Goal: Find specific page/section

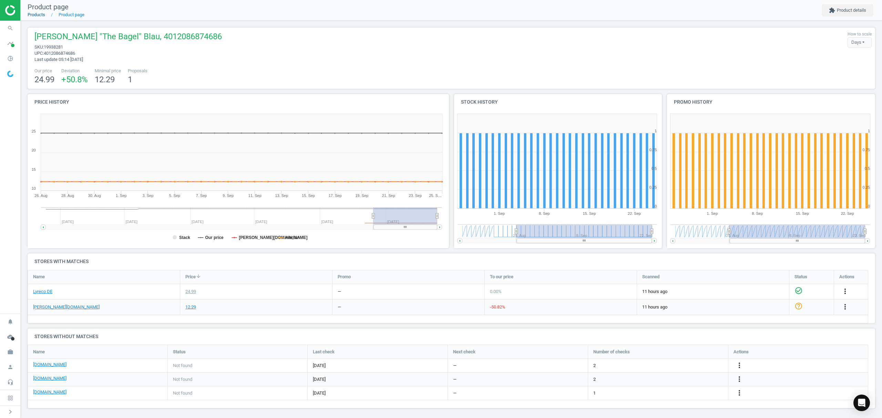
click at [39, 15] on link "Products" at bounding box center [37, 14] width 18 height 5
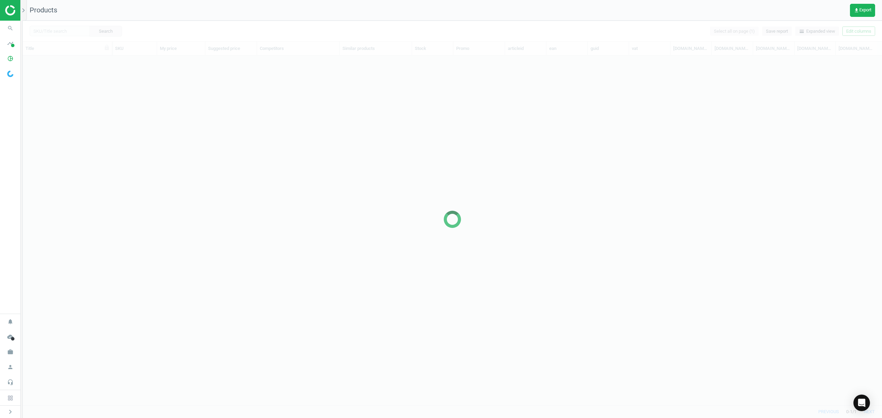
scroll to position [335, 852]
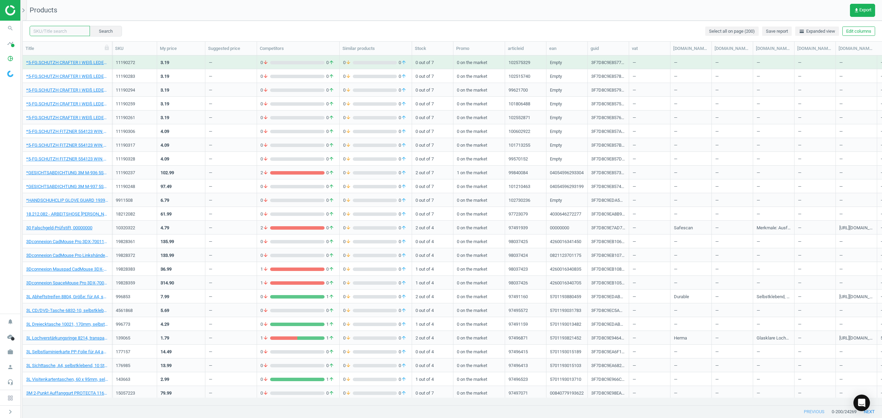
click at [64, 31] on input "text" at bounding box center [60, 31] width 60 height 10
paste input "4631906"
type input "4631906"
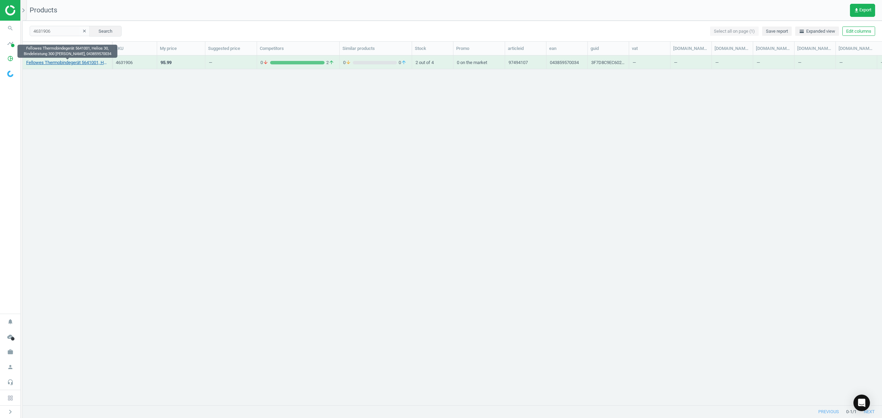
click at [55, 61] on link "Fellowes Thermobindegerät 5641001, Helios 30, Bindeleistung 300 [PERSON_NAME], …" at bounding box center [67, 63] width 82 height 6
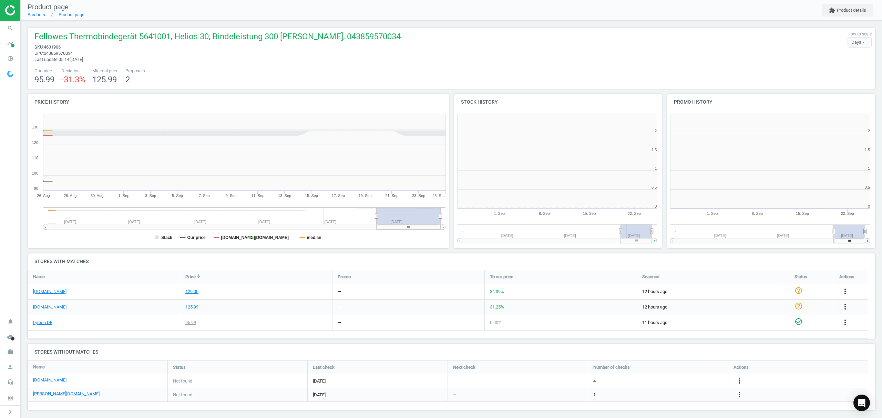
scroll to position [152, 220]
